Goal: Find specific page/section: Find specific page/section

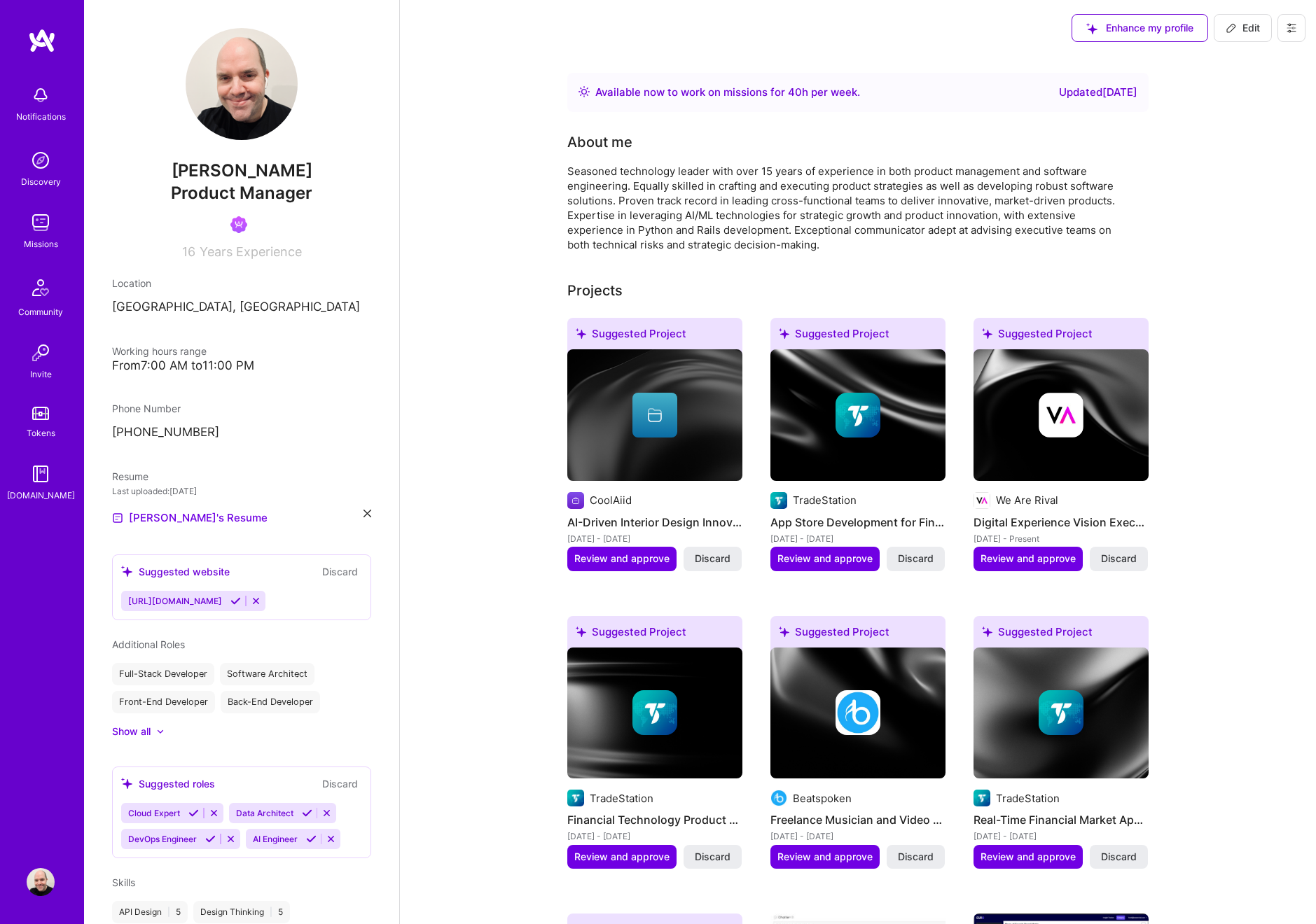
click at [46, 220] on img at bounding box center [41, 222] width 28 height 28
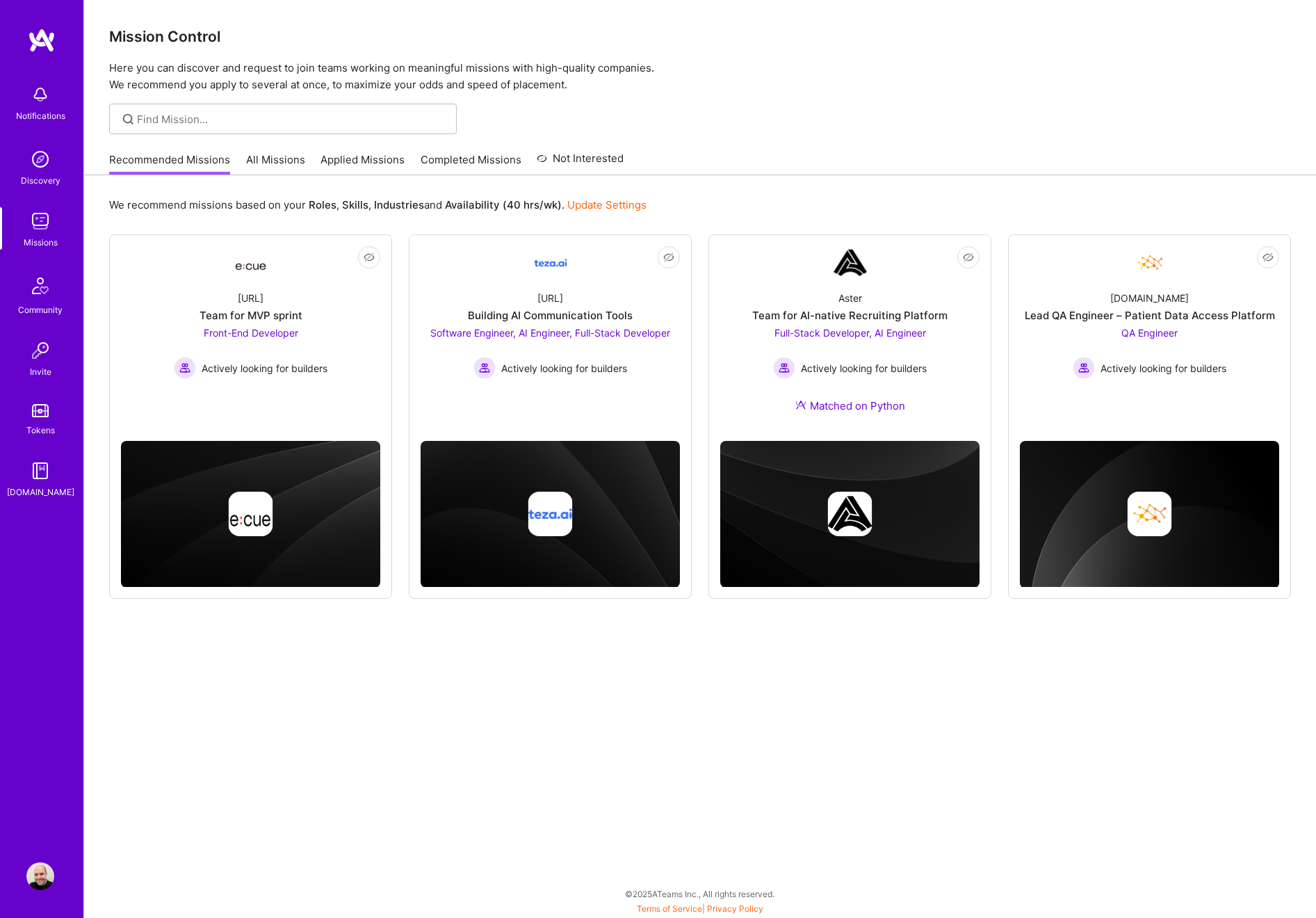
click at [279, 163] on link "All Missions" at bounding box center [275, 164] width 59 height 23
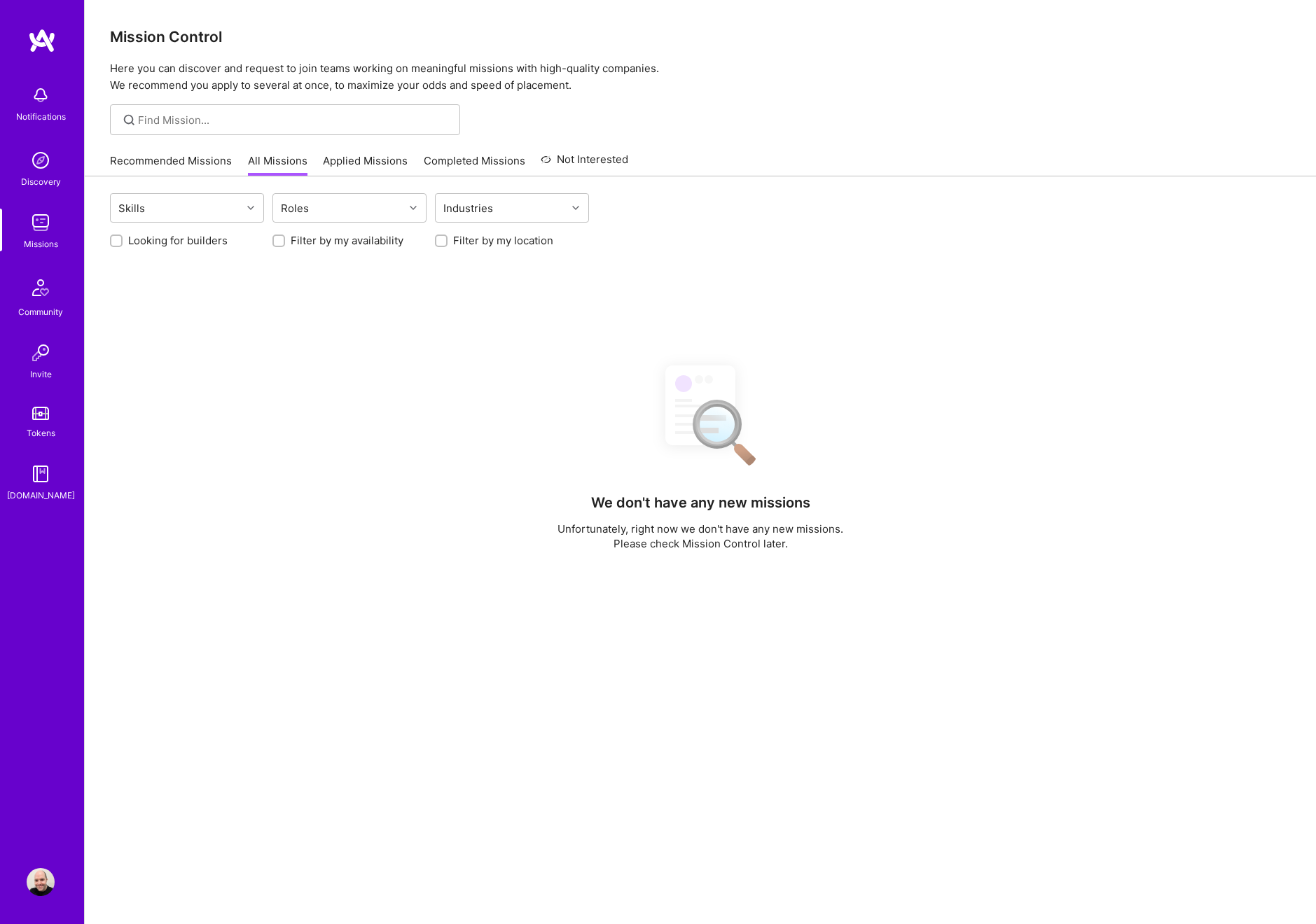
click at [335, 161] on link "Applied Missions" at bounding box center [365, 165] width 85 height 23
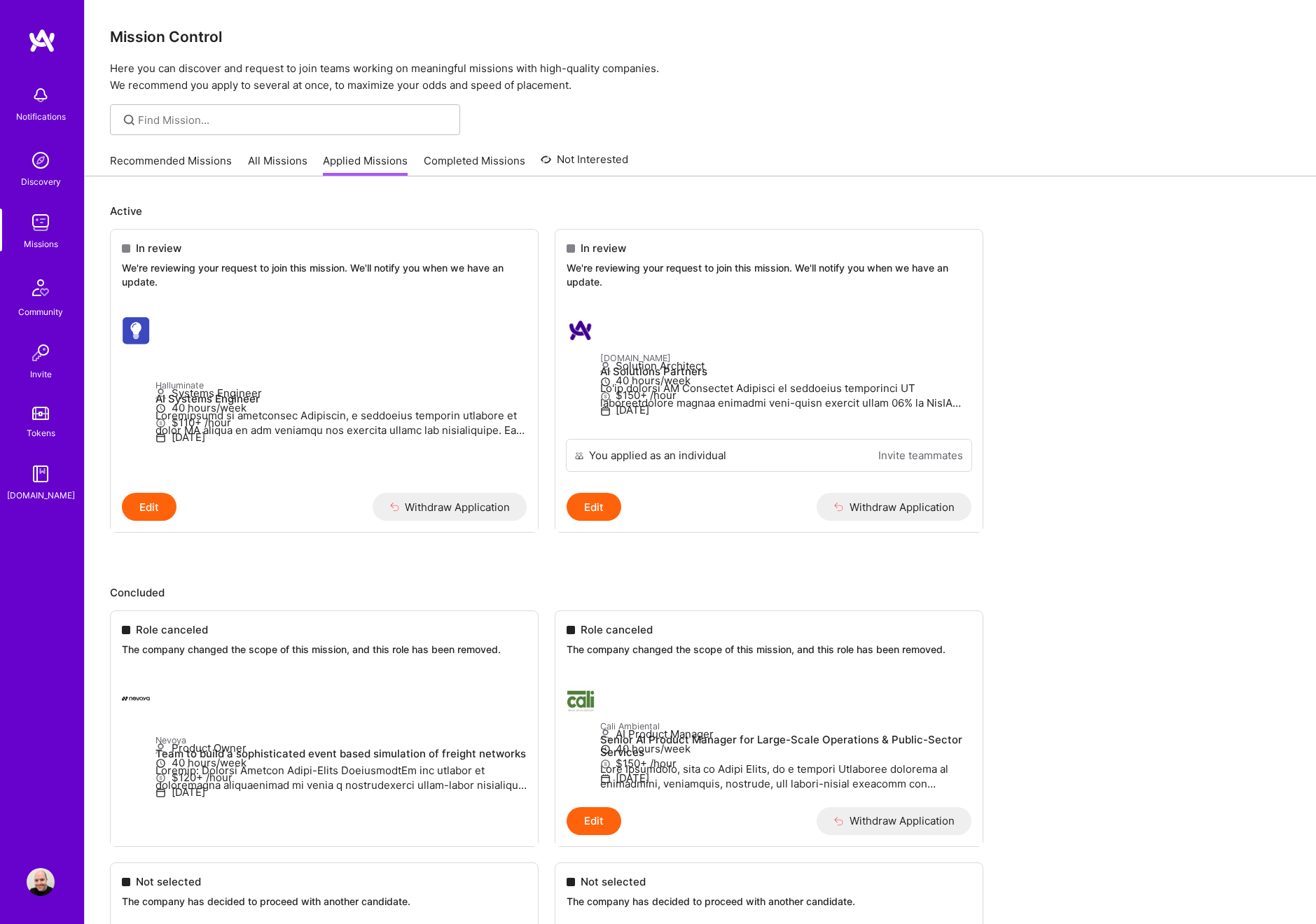
click at [54, 47] on img at bounding box center [42, 41] width 28 height 25
